Goal: Task Accomplishment & Management: Complete application form

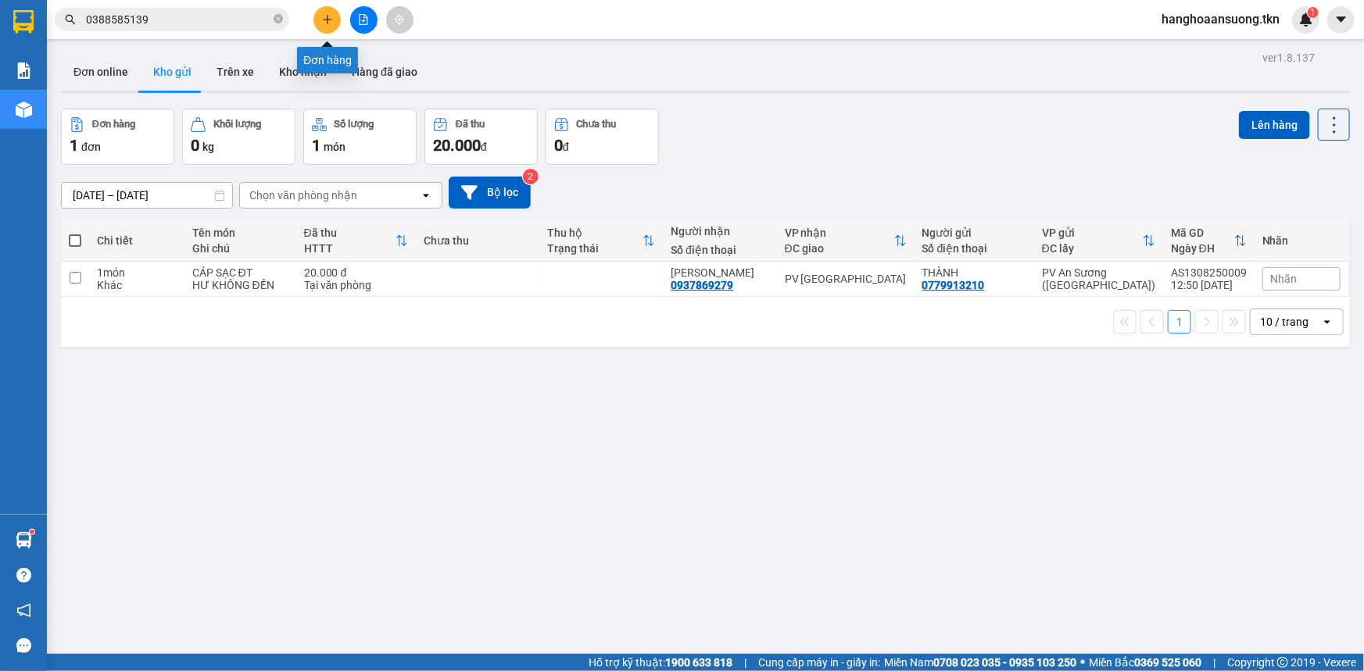
click at [325, 23] on icon "plus" at bounding box center [327, 19] width 11 height 11
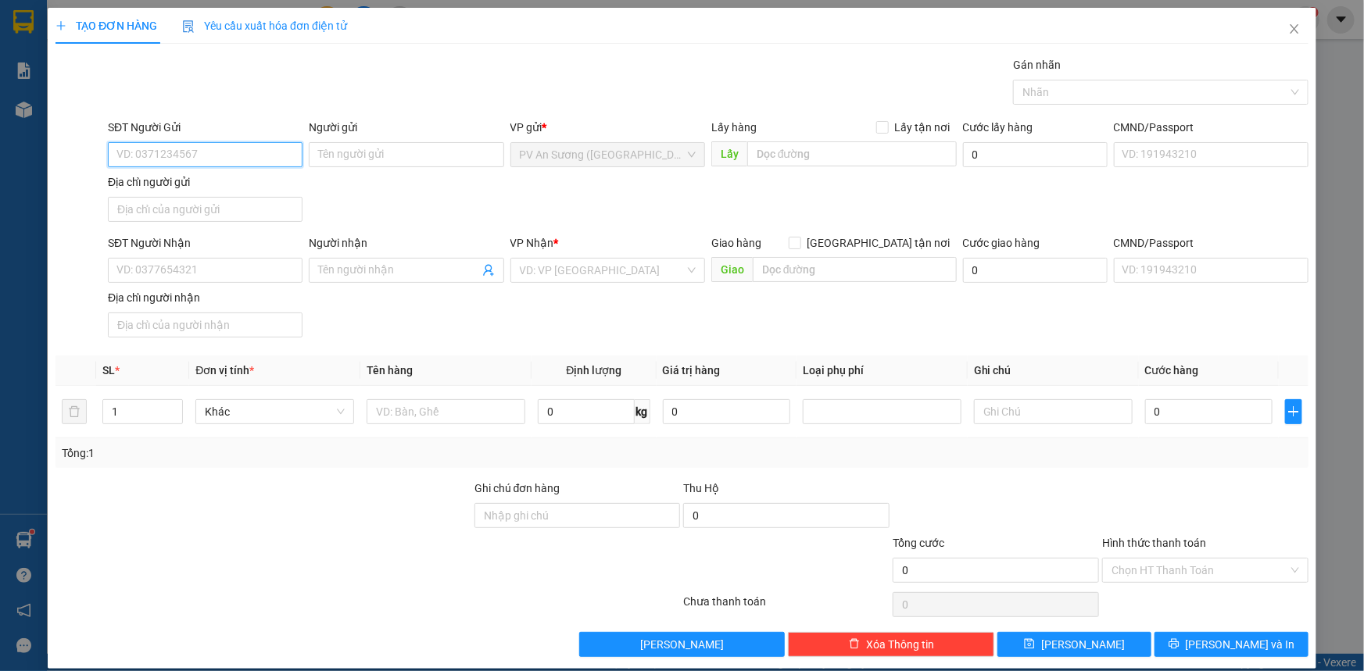
click at [184, 142] on input "SĐT Người Gửi" at bounding box center [205, 154] width 195 height 25
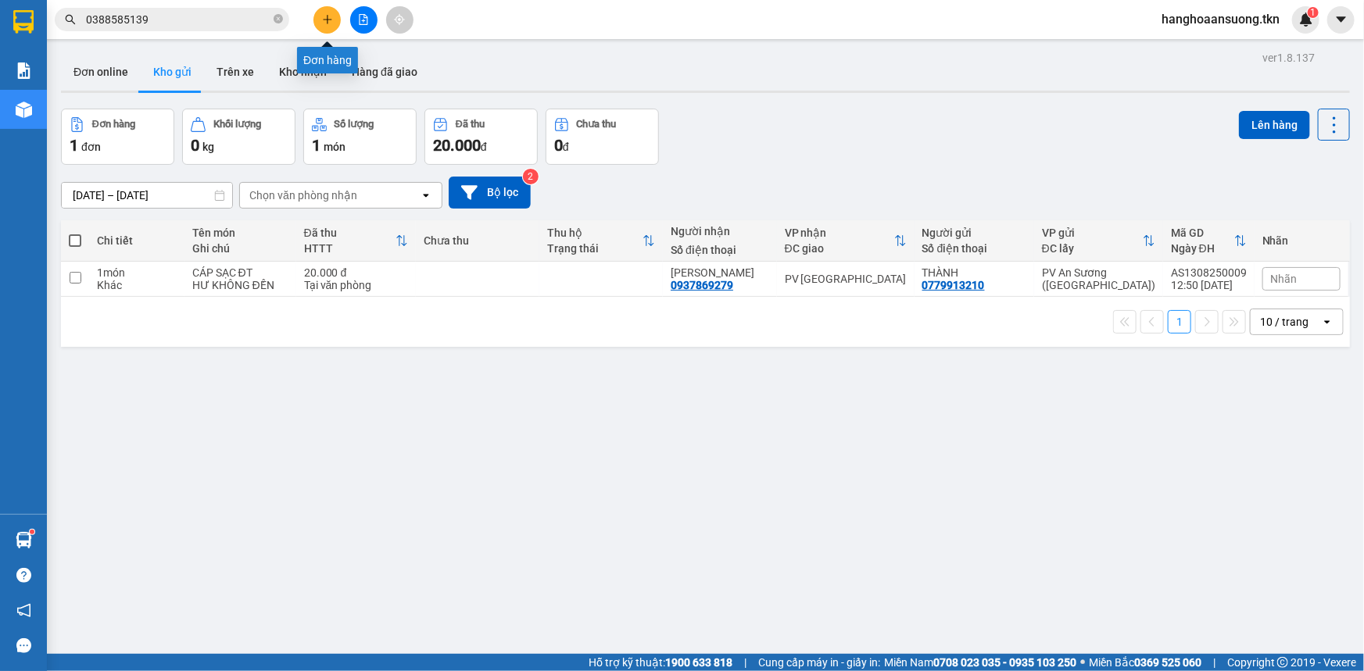
click at [327, 16] on icon "plus" at bounding box center [327, 19] width 1 height 9
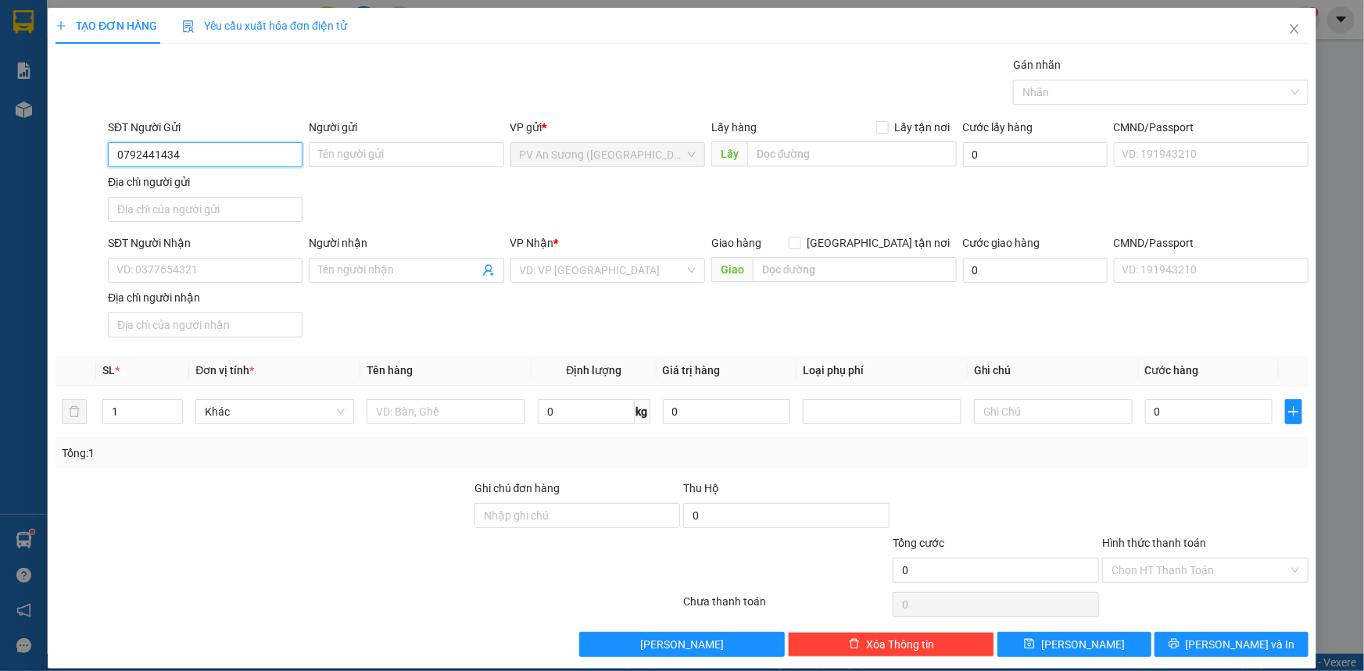
type input "0792441434"
drag, startPoint x: 0, startPoint y: 630, endPoint x: 384, endPoint y: 147, distance: 617.3
click at [384, 147] on input "Người gửi" at bounding box center [406, 154] width 195 height 25
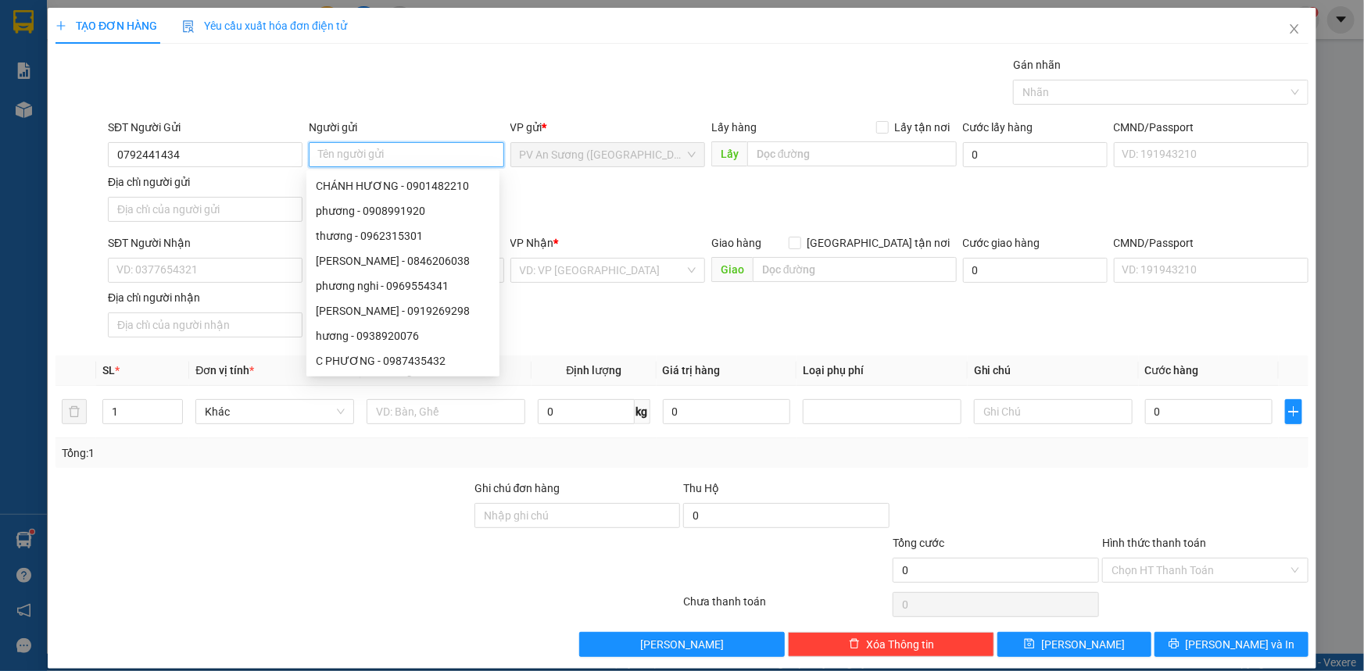
type input "D"
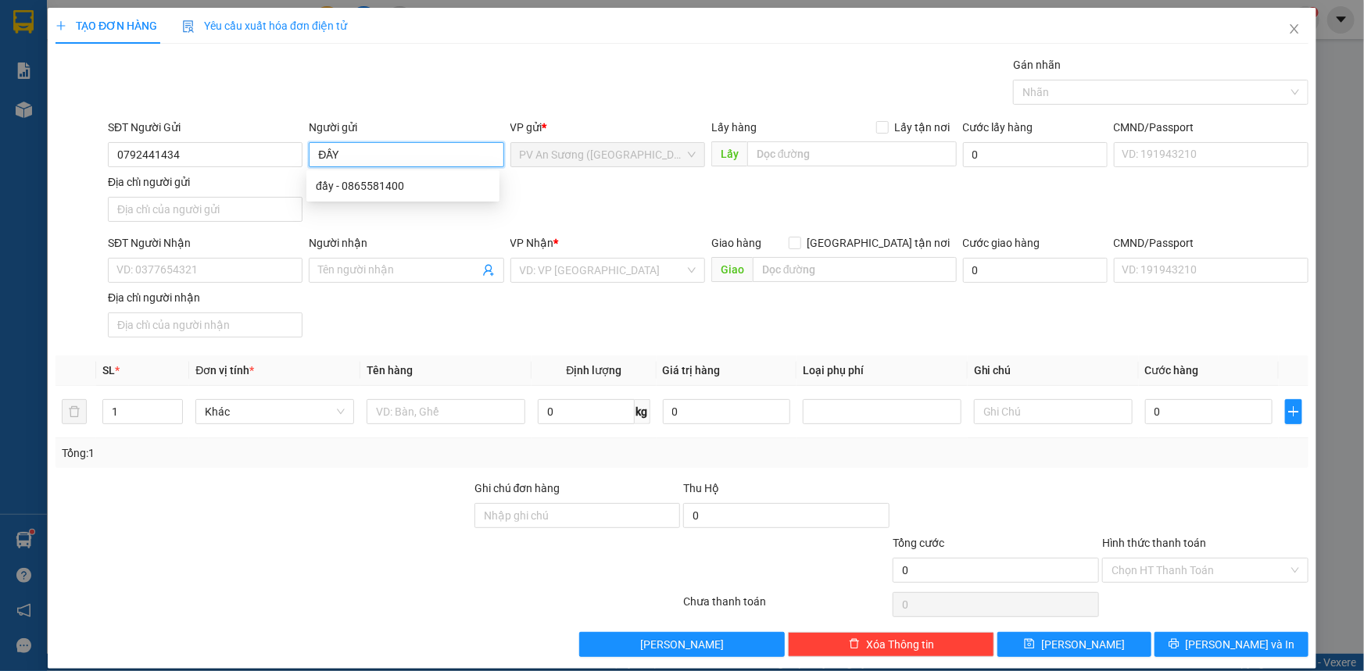
click at [312, 155] on input "ĐẦY" at bounding box center [406, 154] width 195 height 25
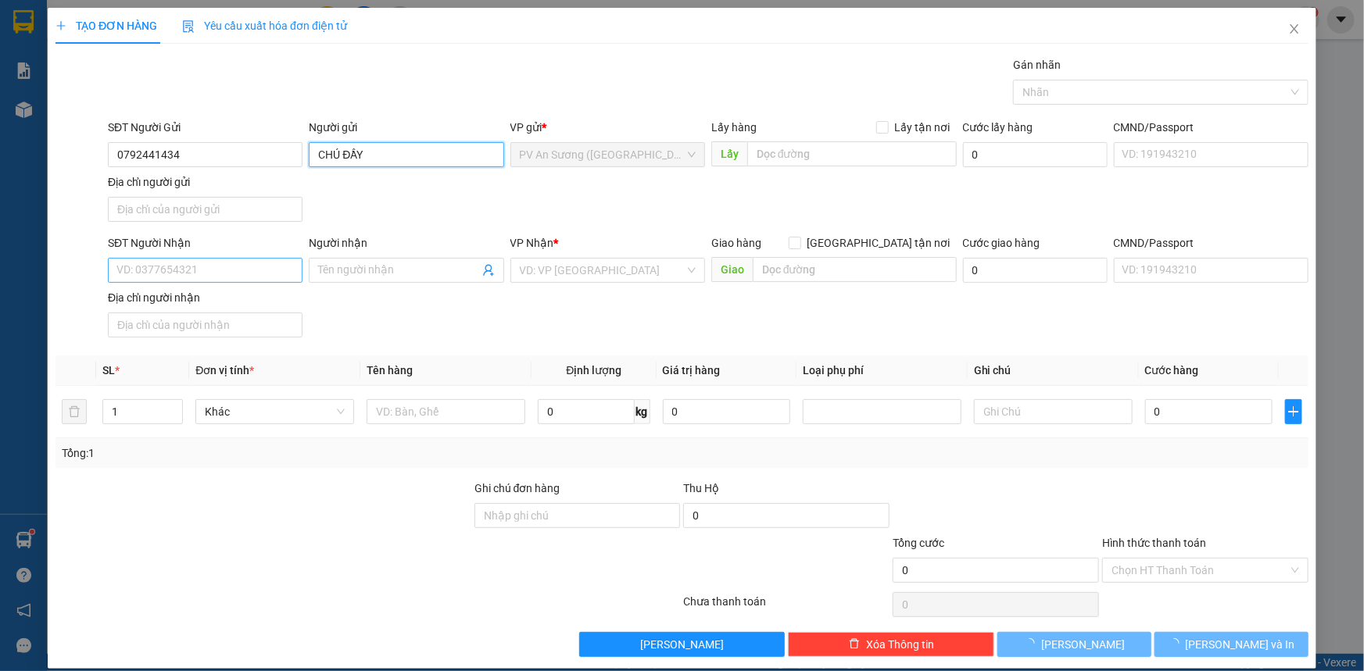
type input "CHÚ ĐẦY"
click at [205, 263] on input "SĐT Người Nhận" at bounding box center [205, 270] width 195 height 25
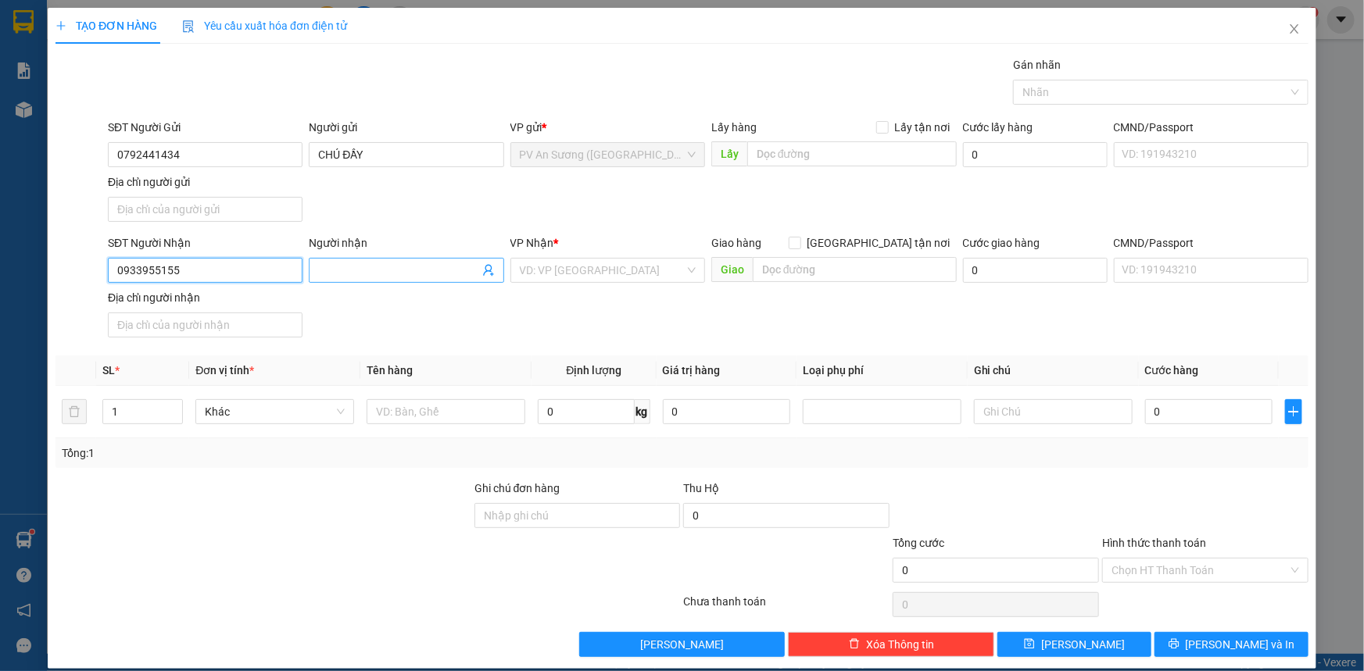
type input "0933955155"
click at [431, 271] on input "Người nhận" at bounding box center [398, 270] width 160 height 17
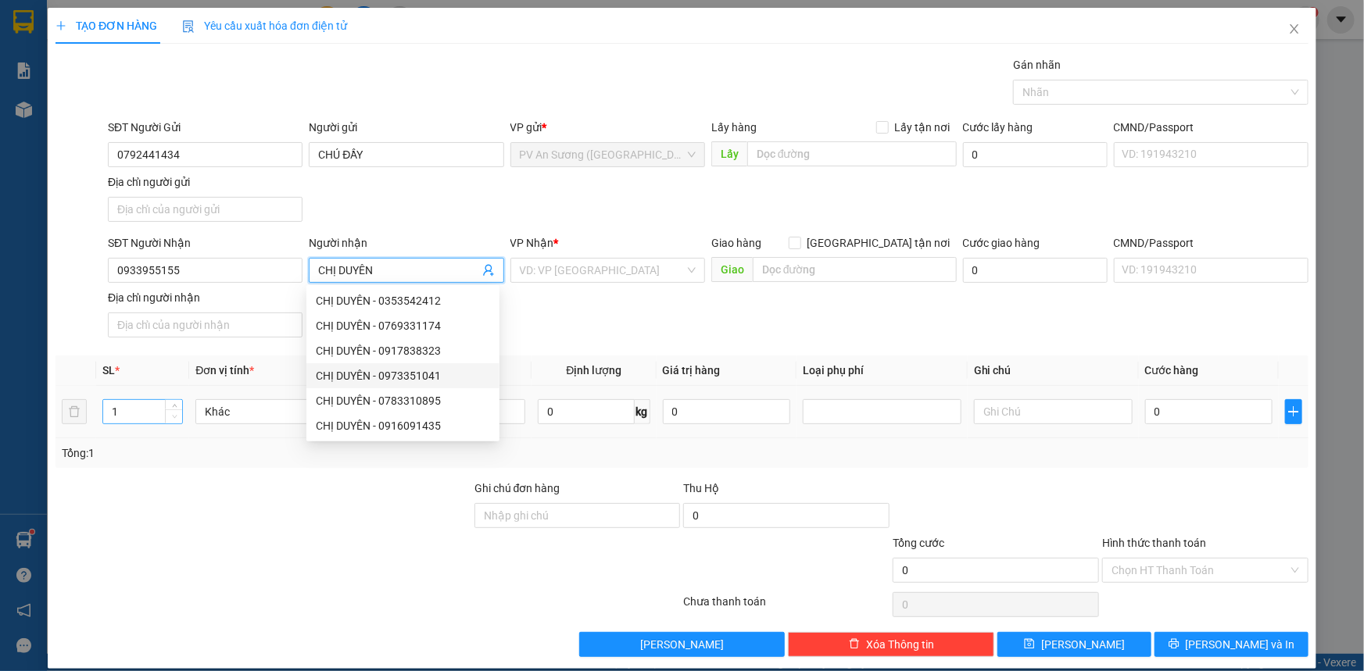
click at [179, 412] on span "Decrease Value" at bounding box center [173, 416] width 17 height 14
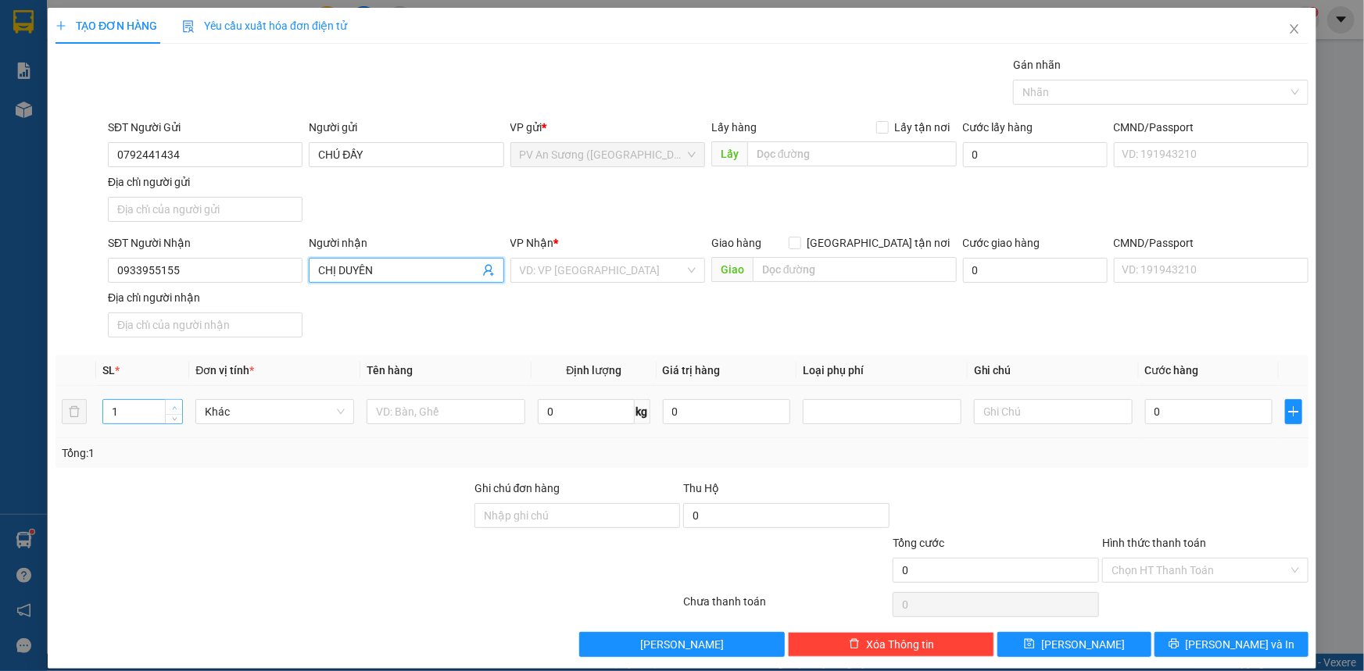
type input "CHỊ DUYÊN"
type input "2"
click at [175, 406] on icon "up" at bounding box center [174, 408] width 5 height 5
click at [454, 411] on input "text" at bounding box center [446, 411] width 159 height 25
type input "THÙNG THỰC PHẨM"
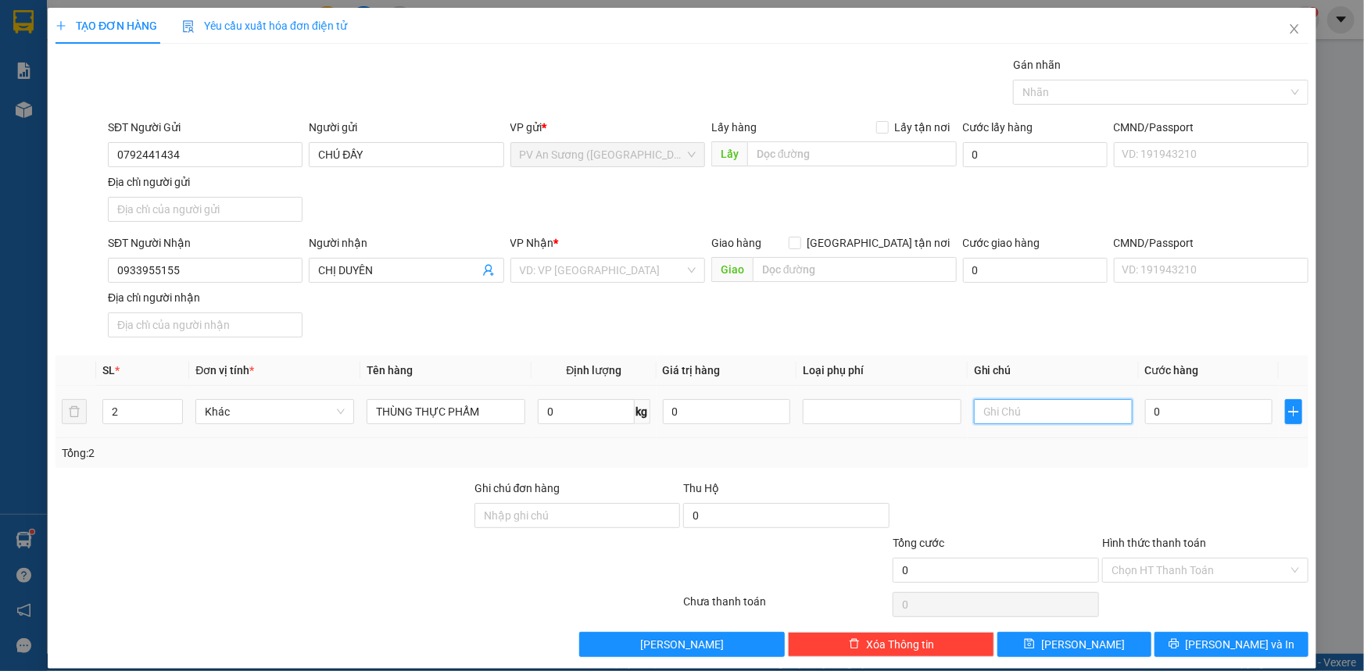
click at [996, 407] on input "text" at bounding box center [1053, 411] width 159 height 25
click at [1032, 95] on div at bounding box center [1153, 92] width 272 height 19
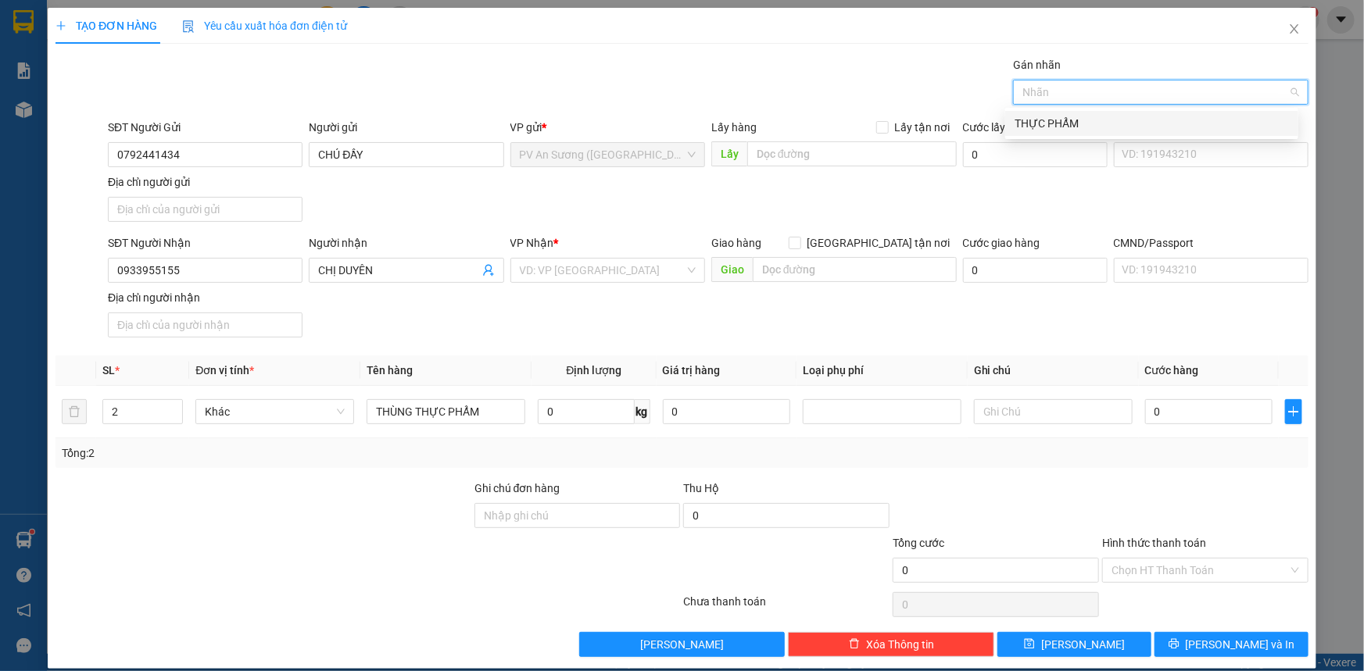
click at [1046, 121] on div "THỰC PHẨM" at bounding box center [1151, 123] width 274 height 17
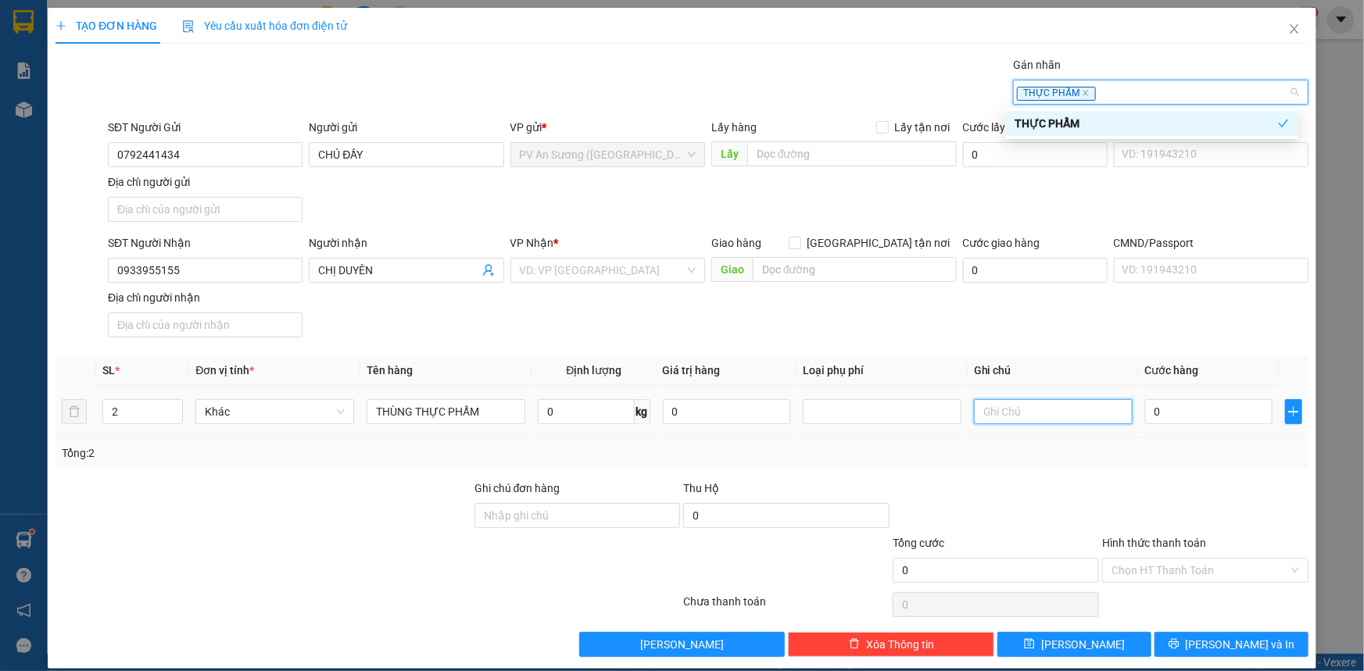
click at [1037, 409] on input "text" at bounding box center [1053, 411] width 159 height 25
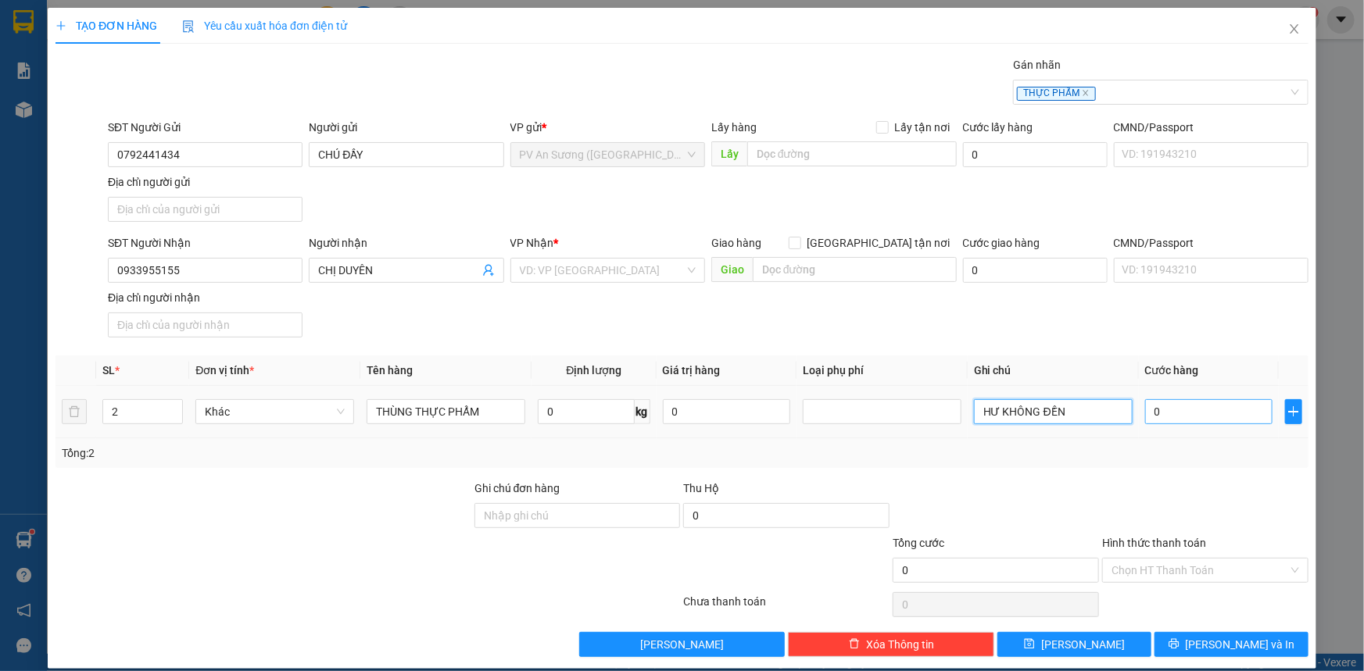
type input "HƯ KHÔNG ĐỀN"
click at [1181, 416] on input "0" at bounding box center [1208, 411] width 127 height 25
type input "8"
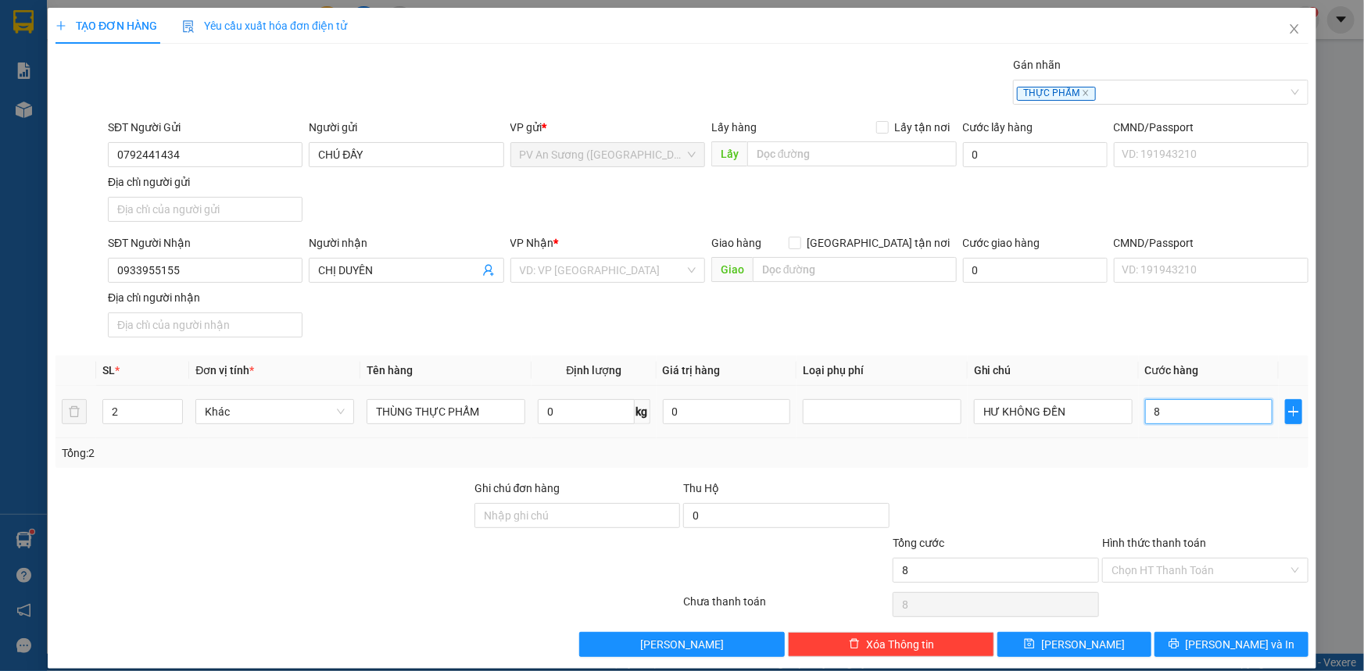
type input "80"
type input "80.000"
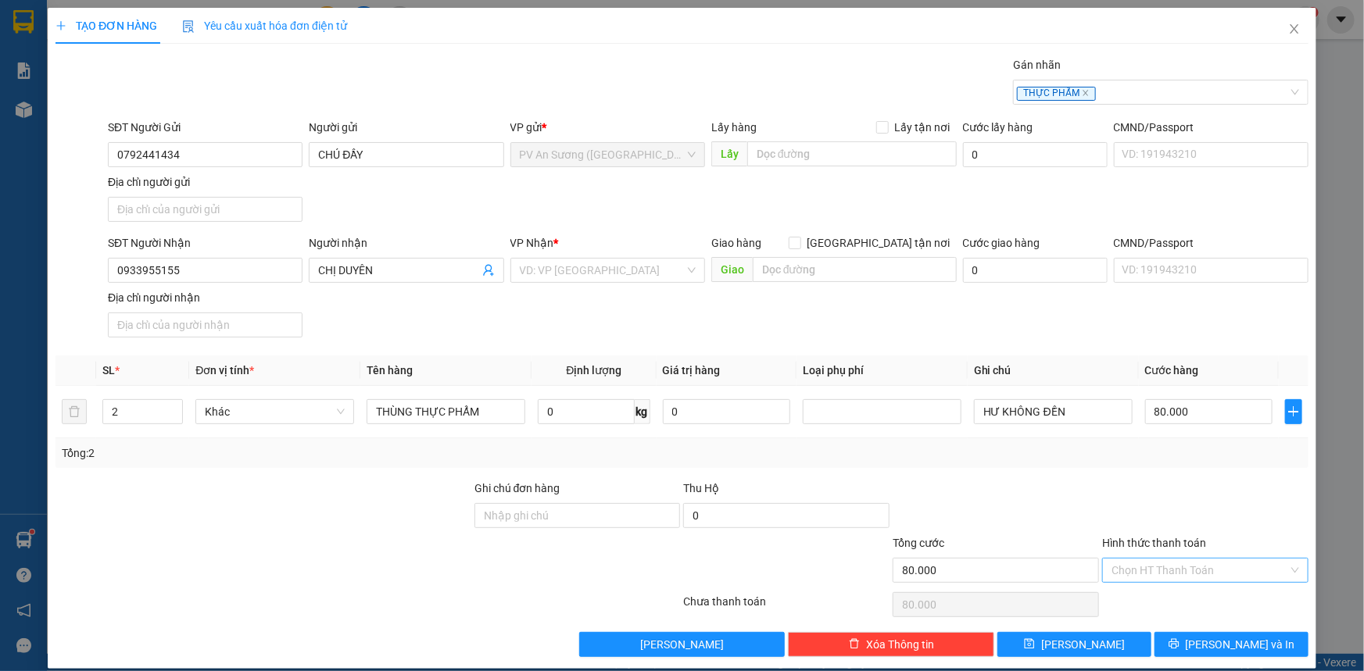
click at [1150, 566] on input "Hình thức thanh toán" at bounding box center [1199, 570] width 177 height 23
click at [1142, 603] on div "Tại văn phòng" at bounding box center [1196, 600] width 186 height 17
type input "0"
click at [1035, 645] on icon "save" at bounding box center [1029, 643] width 11 height 11
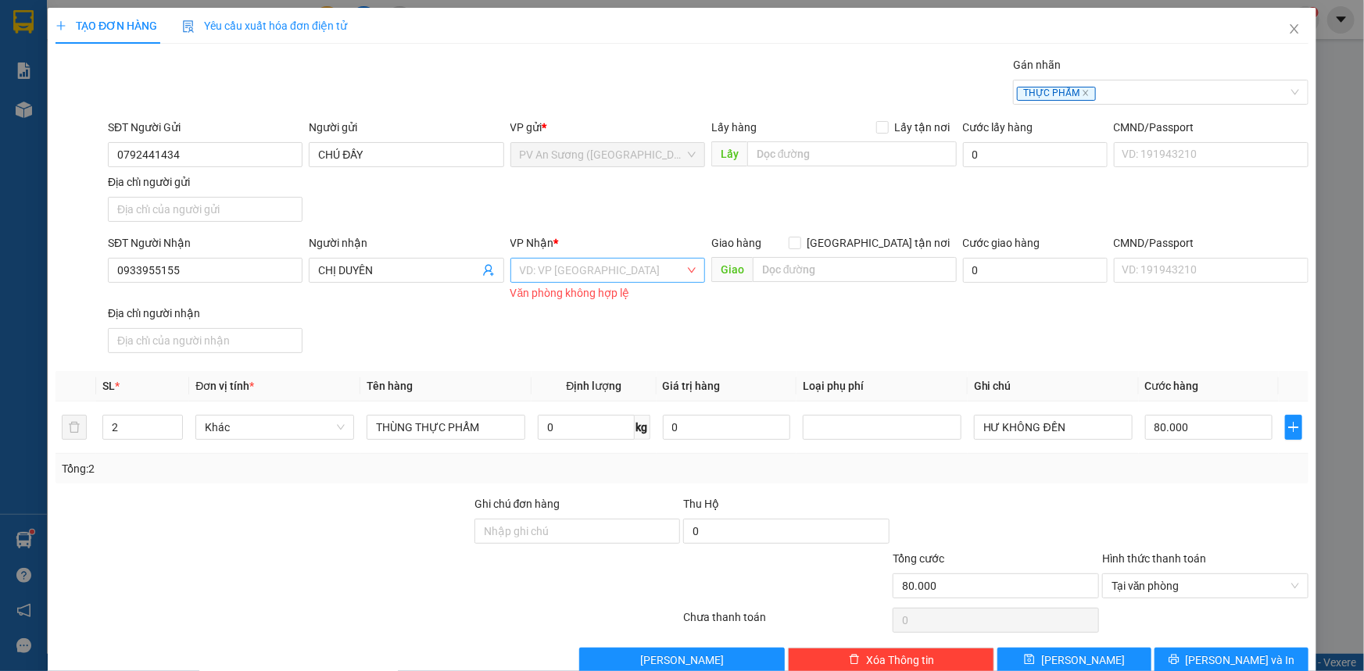
click at [586, 270] on input "search" at bounding box center [602, 270] width 165 height 23
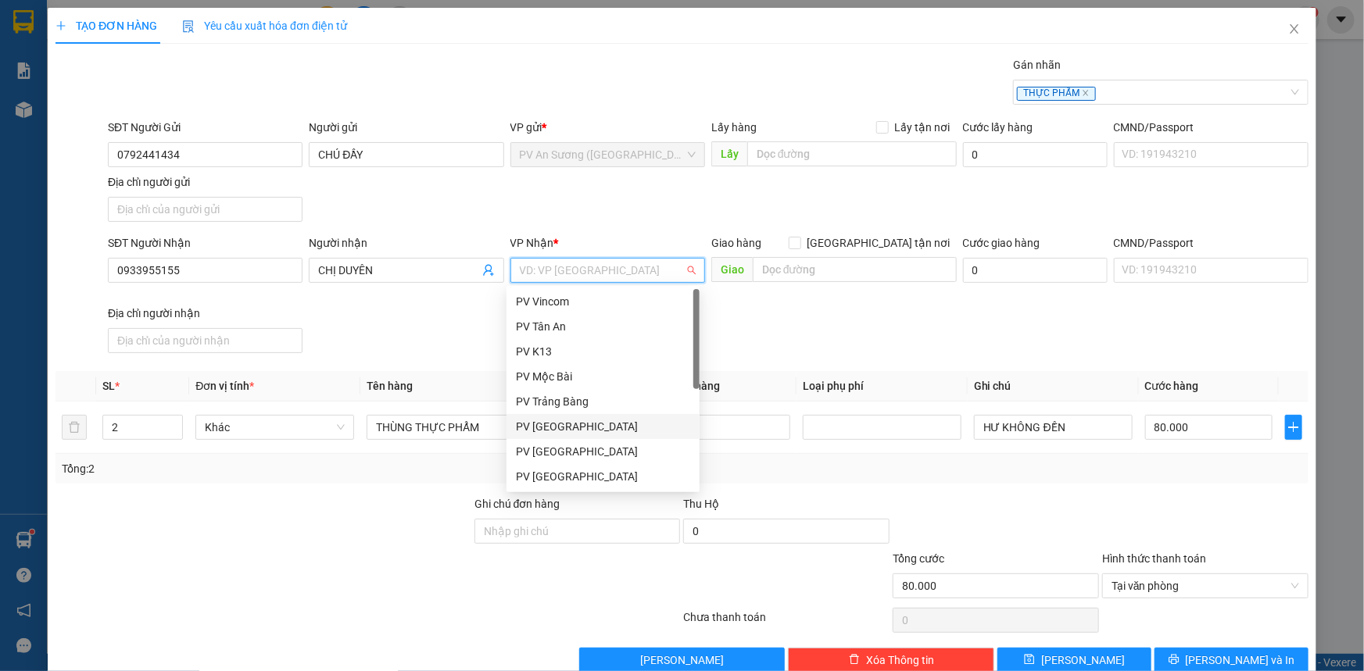
click at [567, 427] on div "PV [GEOGRAPHIC_DATA]" at bounding box center [603, 426] width 174 height 17
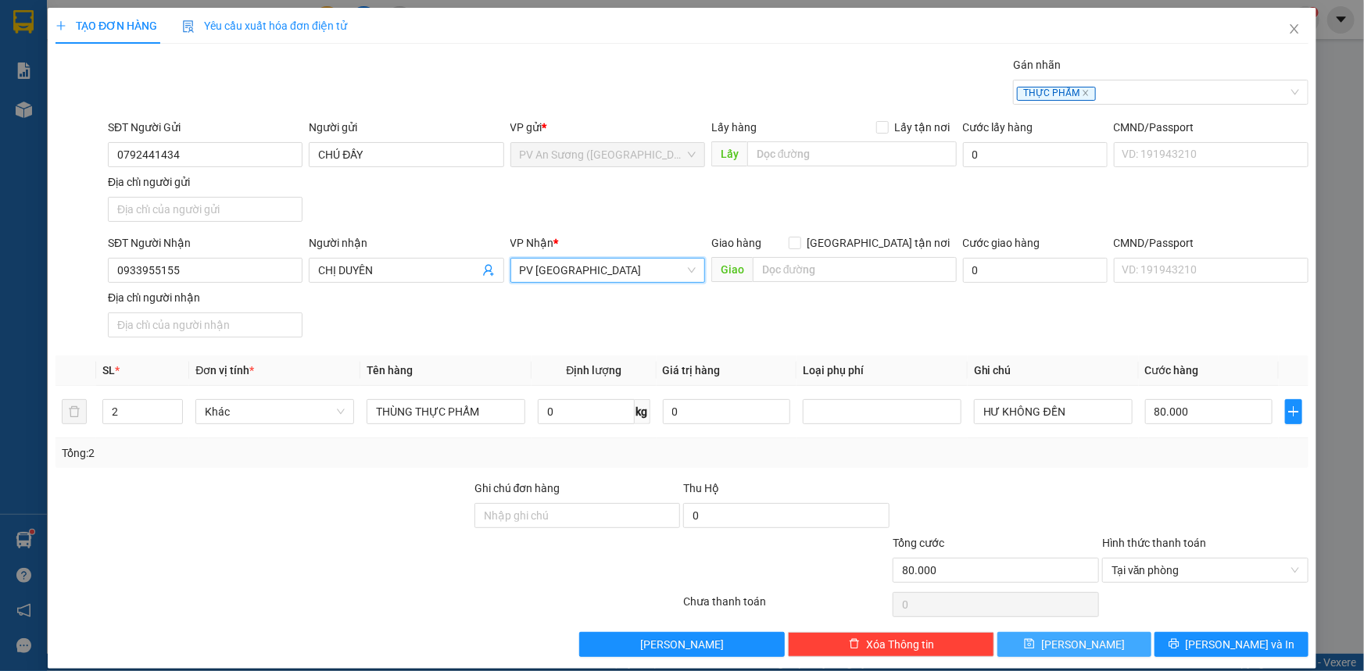
click at [1045, 635] on button "[PERSON_NAME]" at bounding box center [1074, 644] width 154 height 25
type input "1"
type input "0"
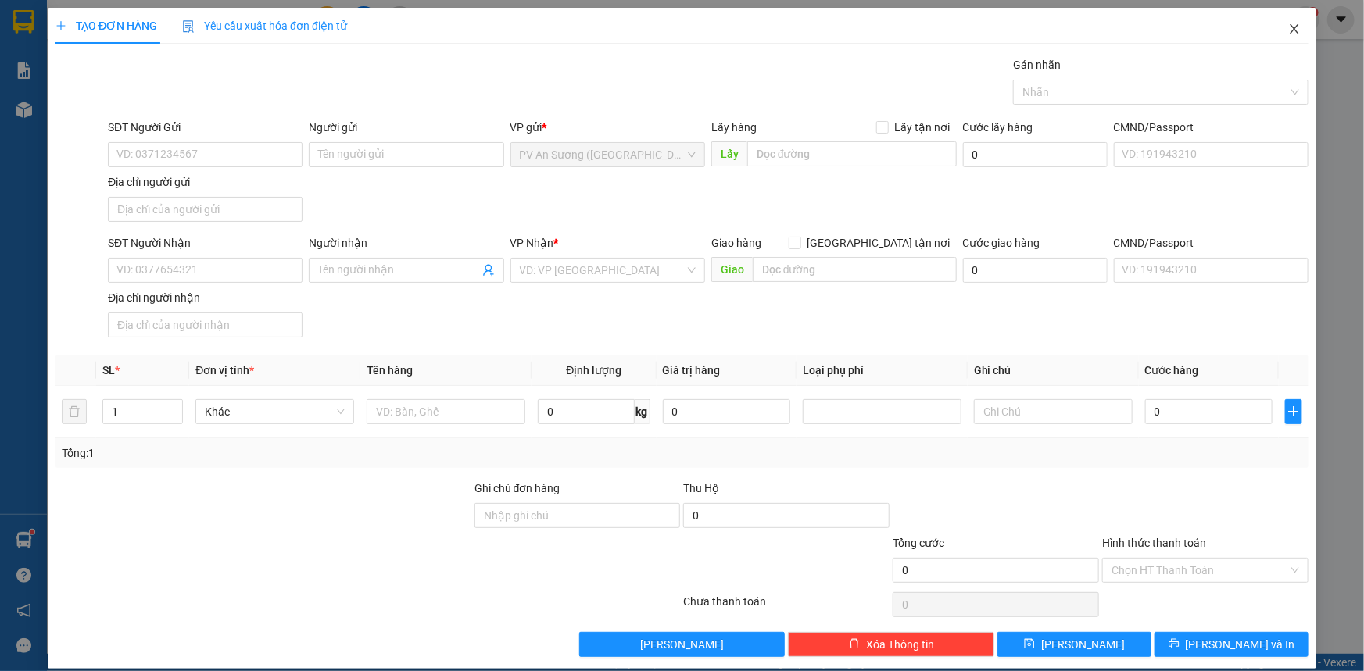
click at [1288, 31] on icon "close" at bounding box center [1294, 29] width 13 height 13
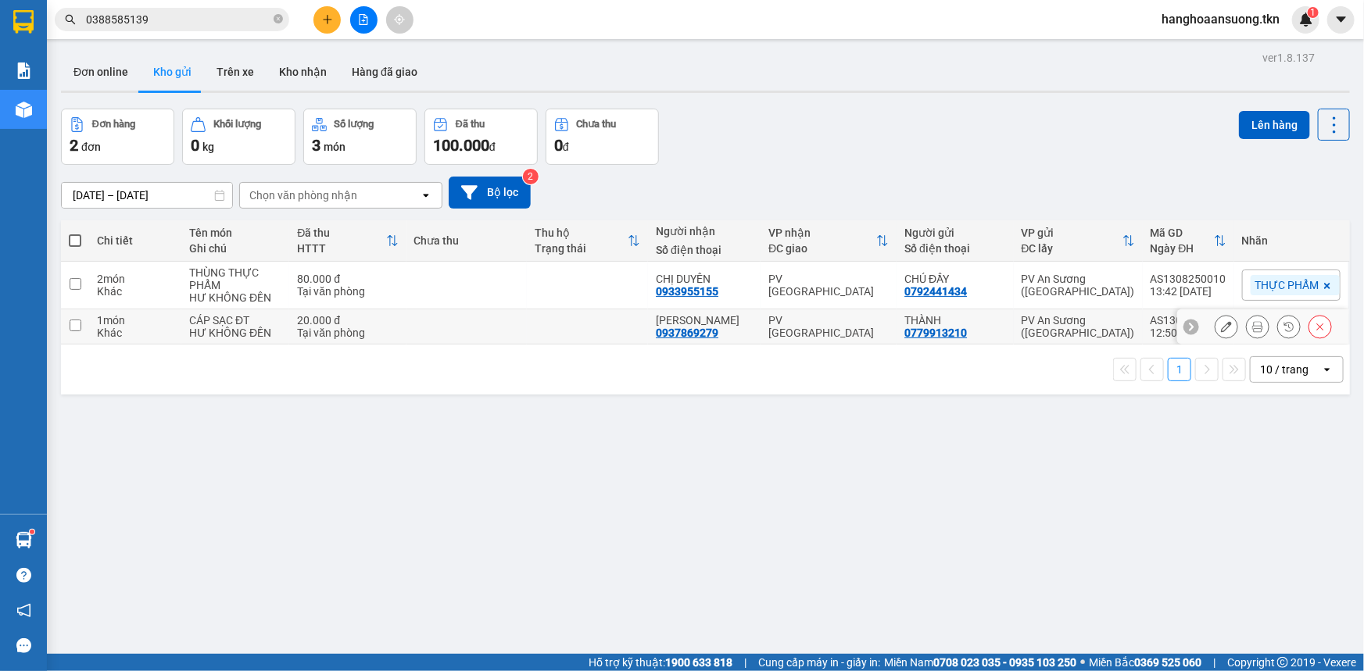
click at [77, 325] on input "checkbox" at bounding box center [76, 326] width 12 height 12
checkbox input "true"
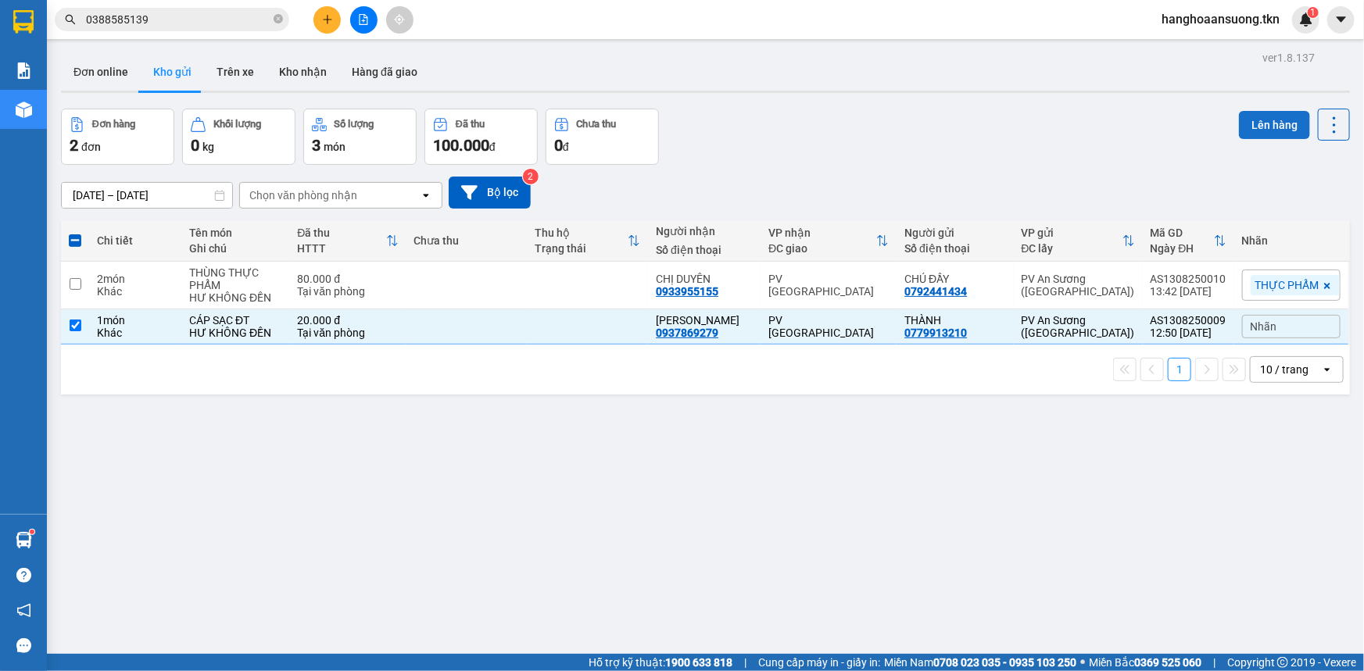
click at [1258, 123] on button "Lên hàng" at bounding box center [1274, 125] width 71 height 28
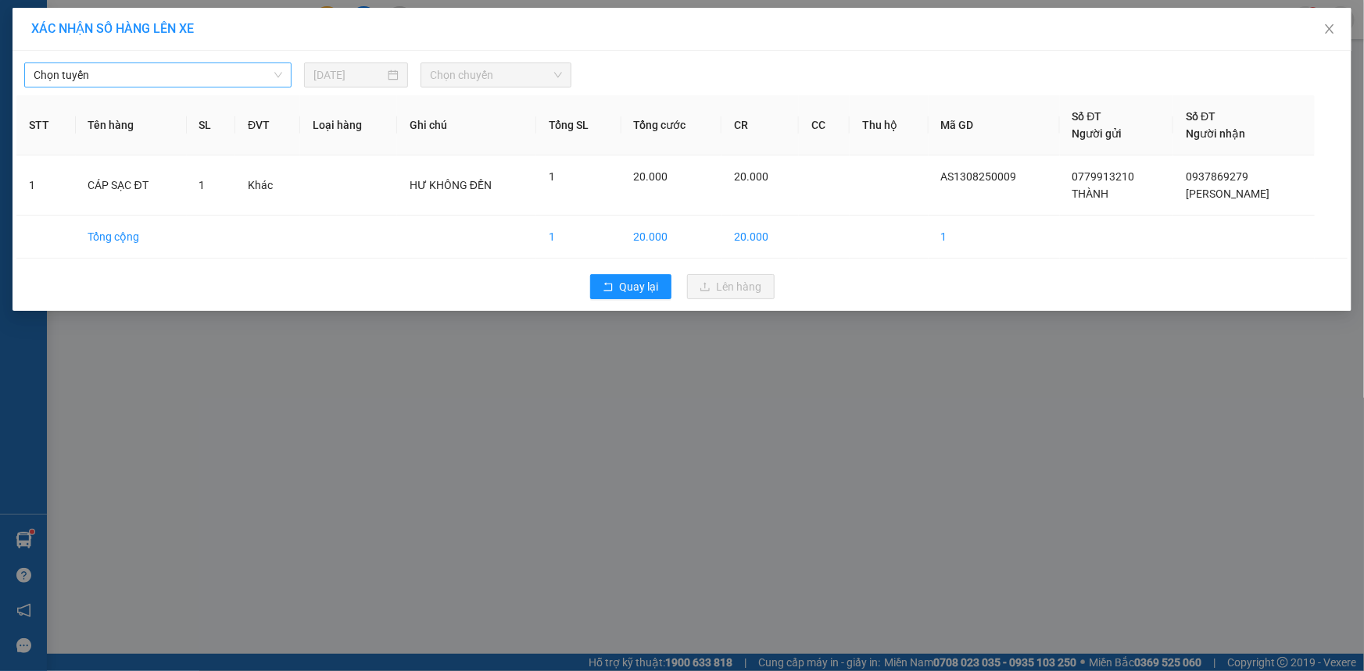
click at [181, 73] on span "Chọn tuyến" at bounding box center [158, 74] width 249 height 23
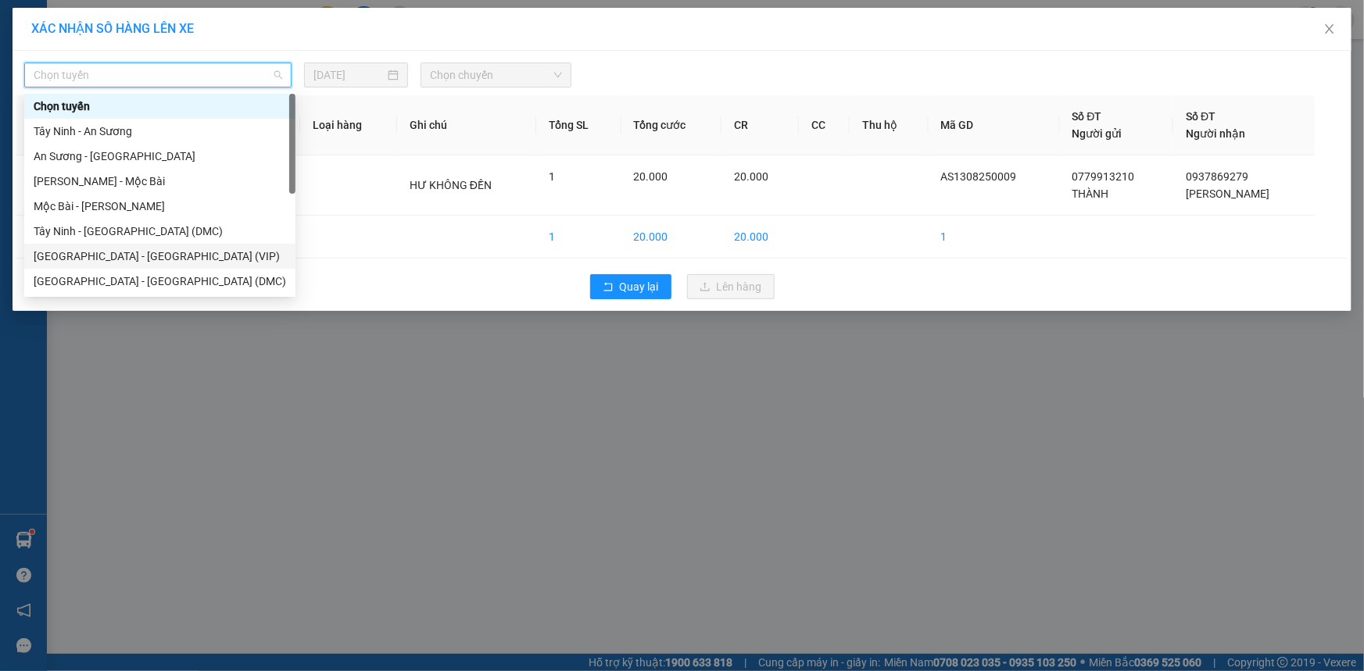
click at [128, 253] on div "[GEOGRAPHIC_DATA] - [GEOGRAPHIC_DATA] (VIP)" at bounding box center [160, 256] width 252 height 17
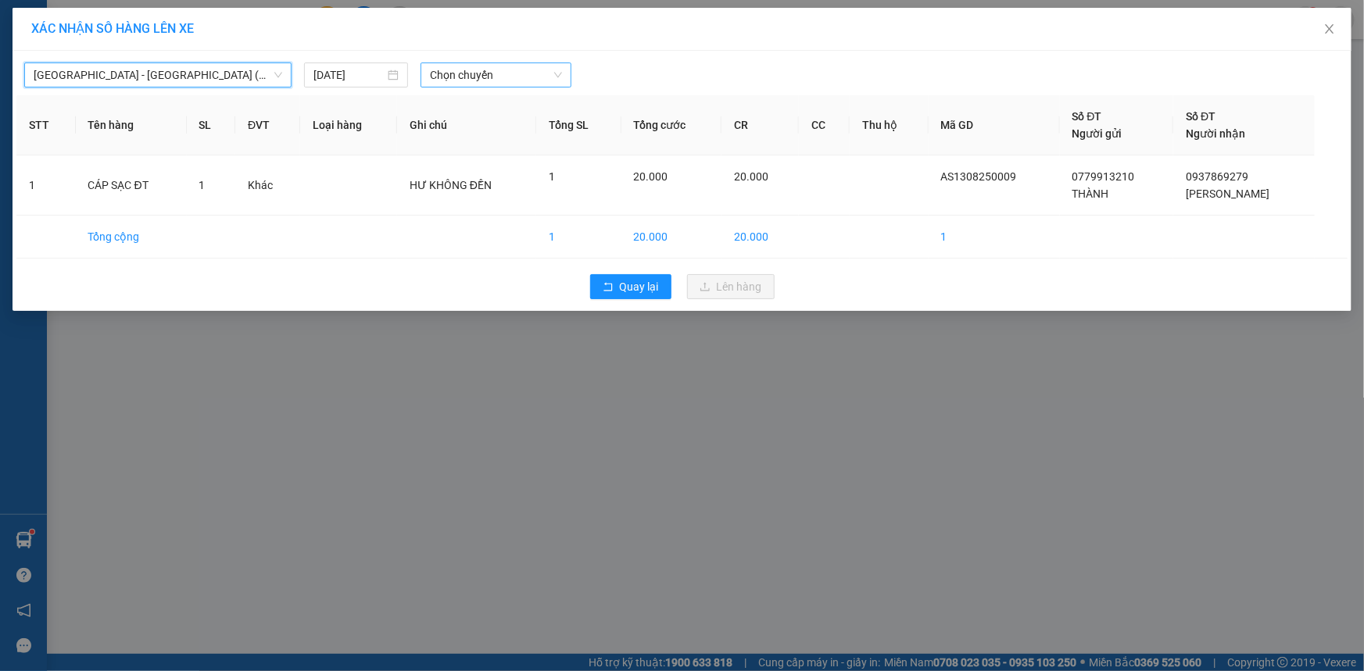
click at [481, 74] on span "Chọn chuyến" at bounding box center [496, 74] width 132 height 23
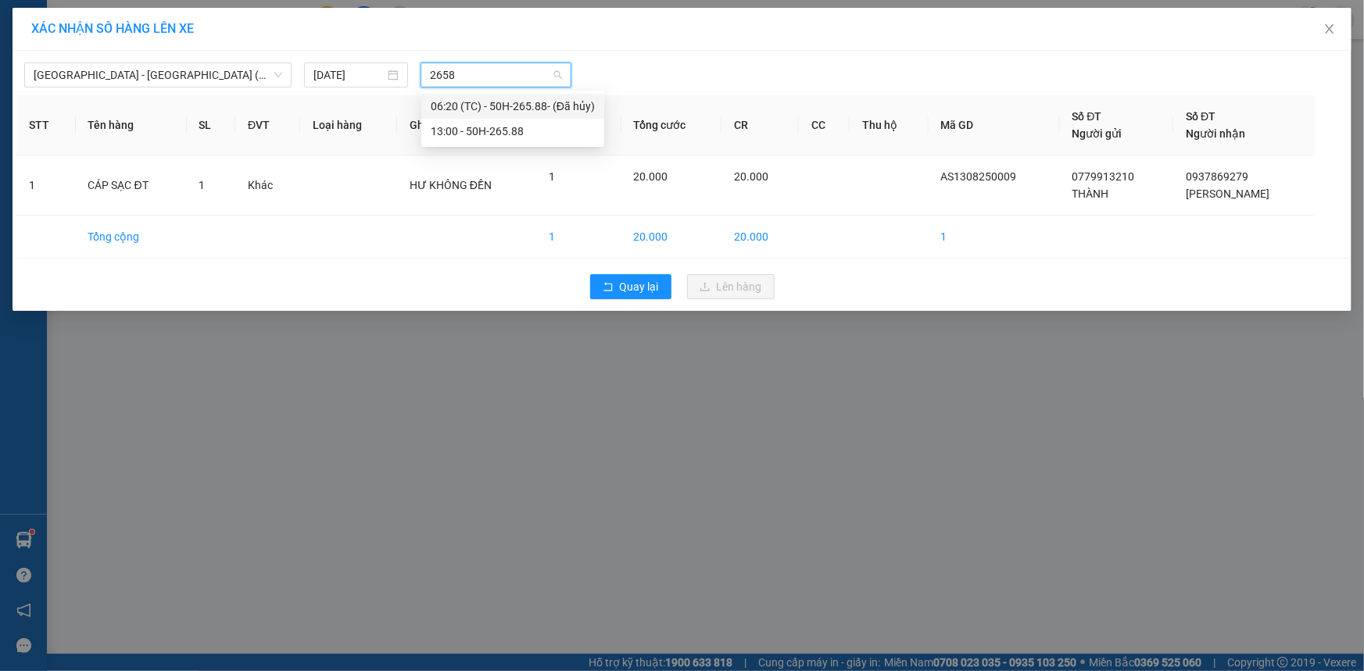
type input "26588"
click at [495, 126] on div "13:00 - 50H-265.88" at bounding box center [513, 131] width 164 height 17
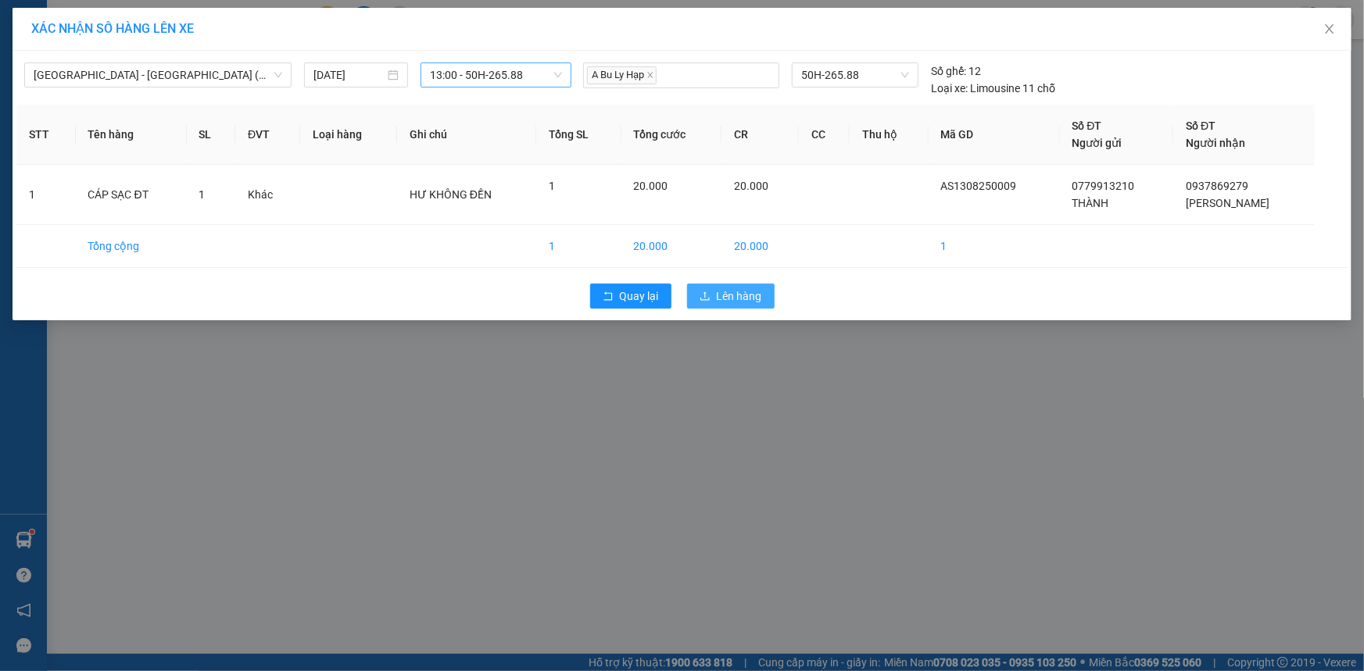
click at [730, 293] on span "Lên hàng" at bounding box center [739, 296] width 45 height 17
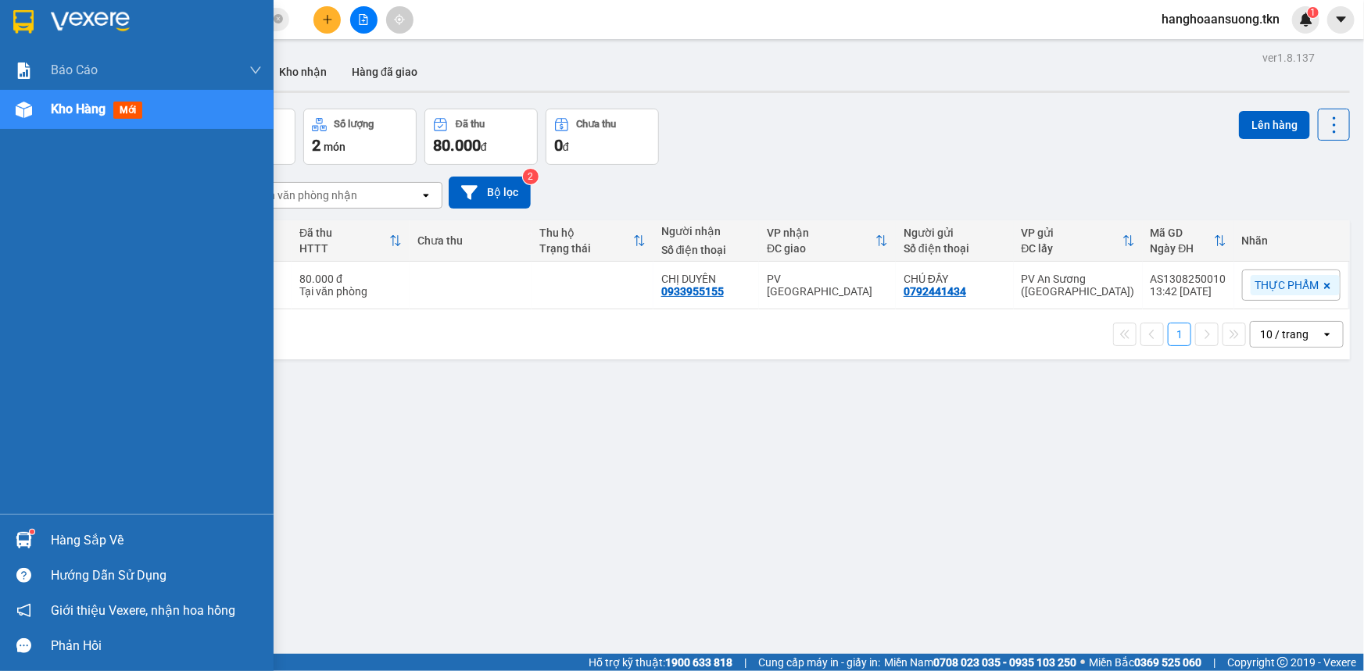
click at [33, 539] on div at bounding box center [23, 540] width 27 height 27
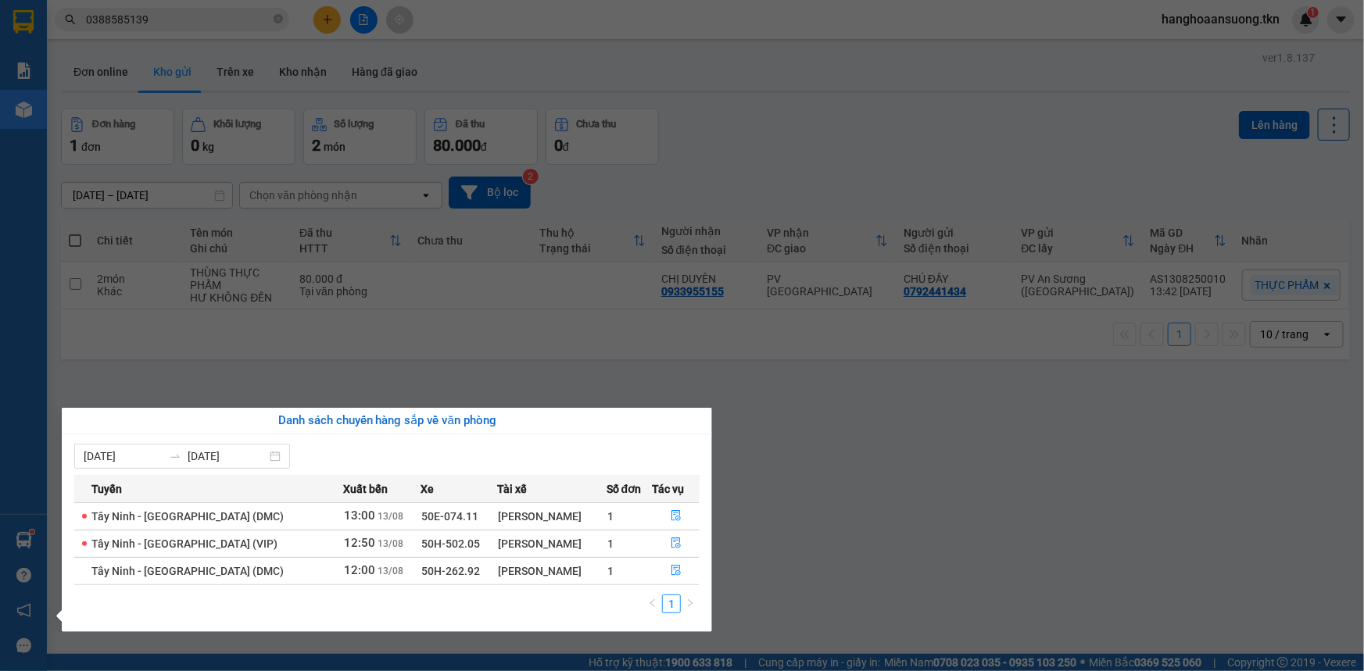
click at [707, 143] on section "Kết quả tìm kiếm ( 37 ) Bộ lọc Mã ĐH Trạng thái Món hàng Thu hộ Tổng cước Chưa …" at bounding box center [682, 335] width 1364 height 671
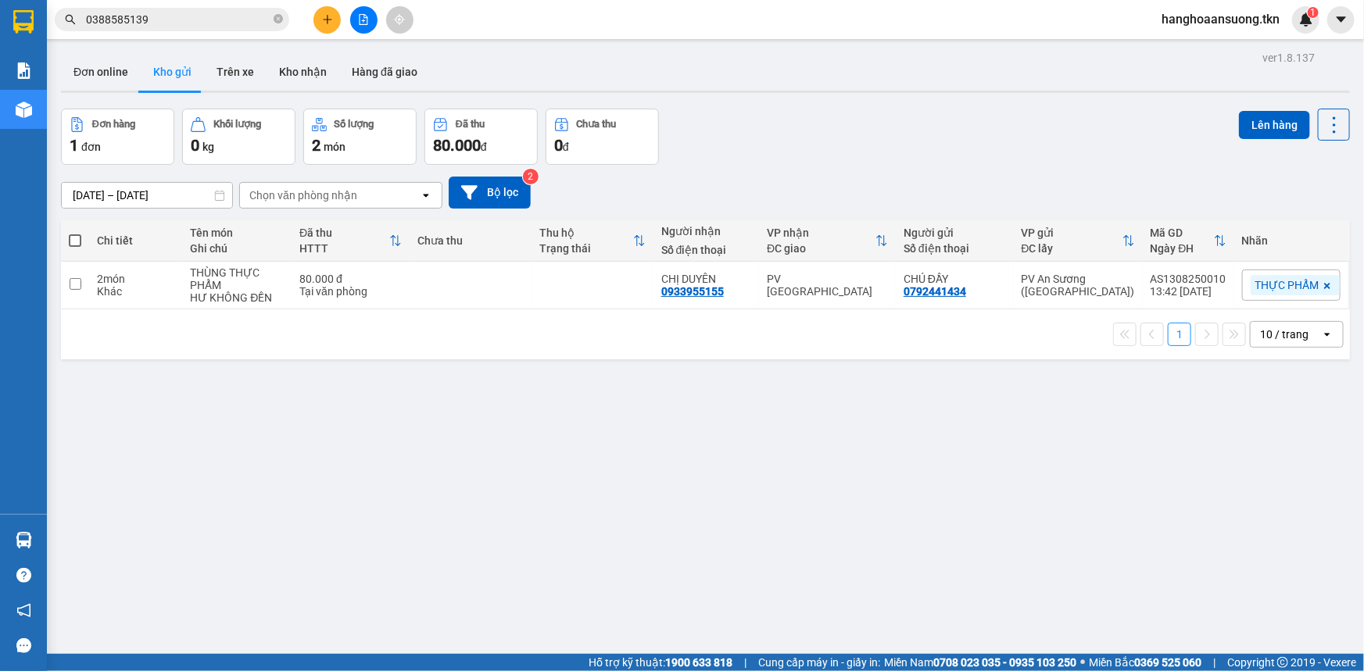
click at [707, 143] on div "Đơn hàng 1 đơn Khối lượng 0 kg Số lượng 2 món Đã thu 80.000 đ Chưa thu 0 đ Lên …" at bounding box center [705, 137] width 1289 height 56
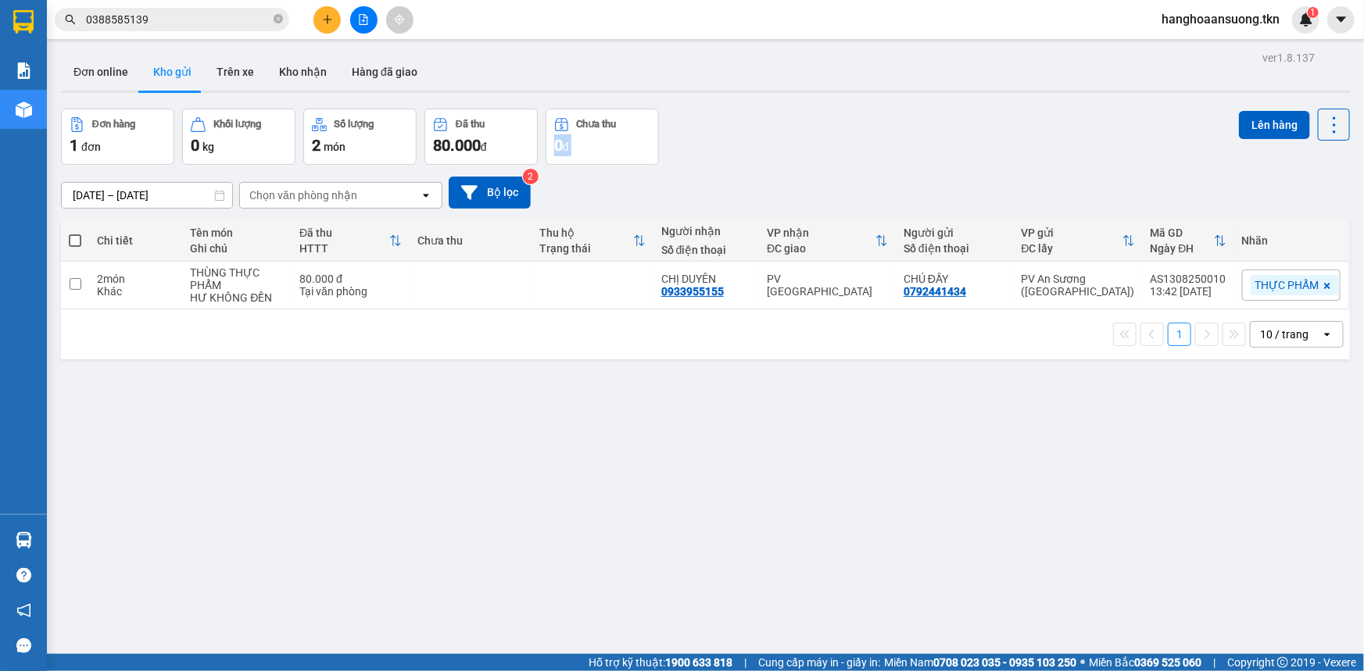
click at [707, 143] on div "Đơn hàng 1 đơn Khối lượng 0 kg Số lượng 2 món Đã thu 80.000 đ Chưa thu 0 đ Lên …" at bounding box center [705, 137] width 1289 height 56
